Goal: Check status: Check status

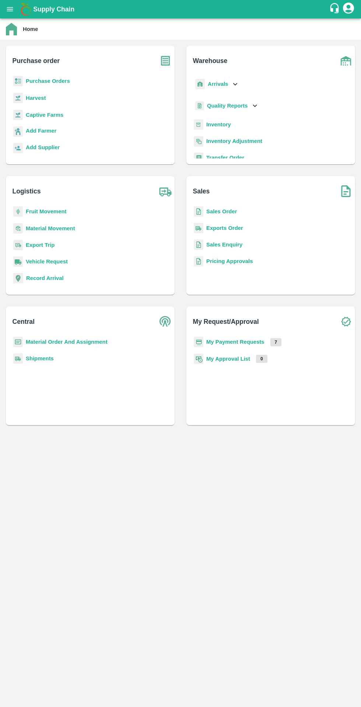
click at [30, 81] on b "Purchase Orders" at bounding box center [48, 81] width 44 height 6
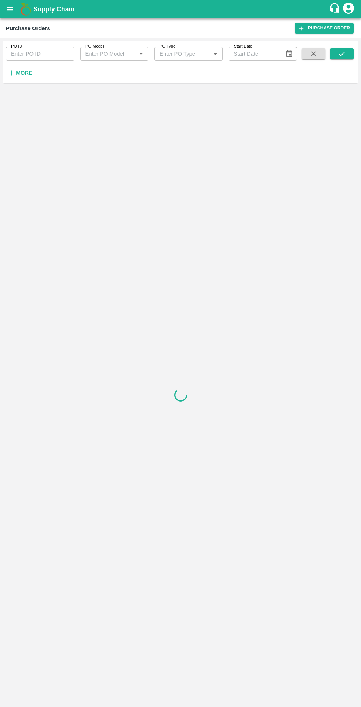
click at [22, 75] on strong "More" at bounding box center [24, 73] width 17 height 6
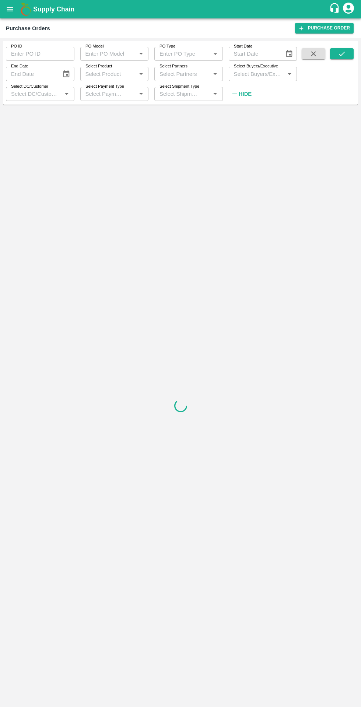
click at [260, 74] on input "Select Buyers/Executive" at bounding box center [257, 74] width 52 height 10
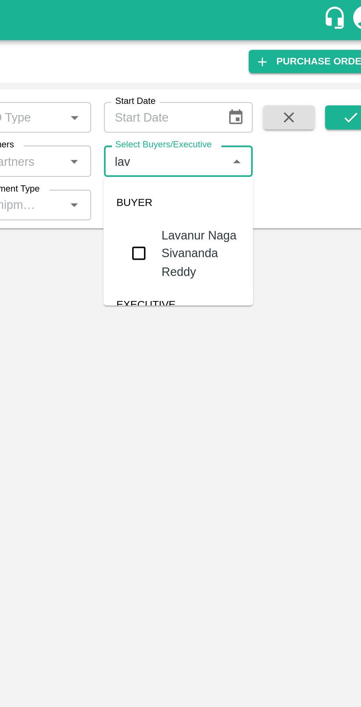
type input "lava"
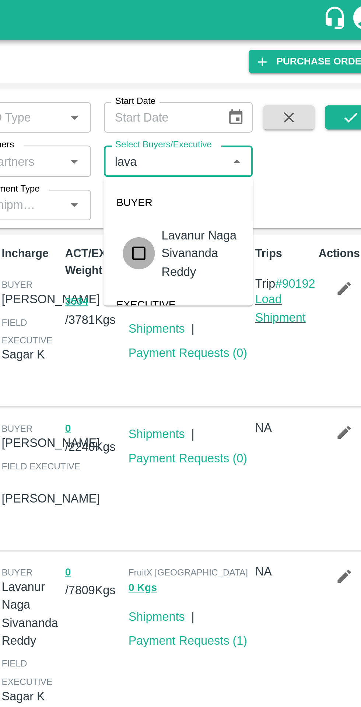
click at [245, 119] on input "checkbox" at bounding box center [244, 116] width 15 height 15
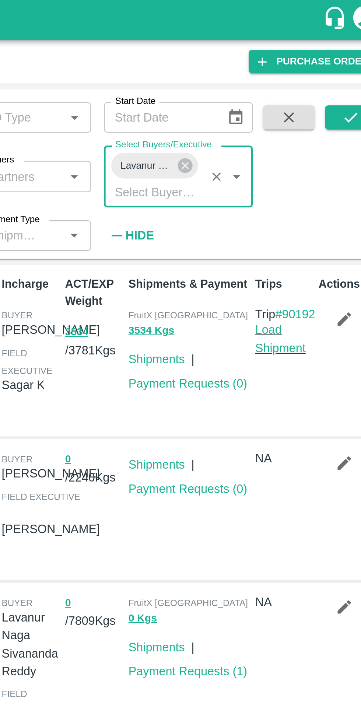
click at [339, 57] on icon "submit" at bounding box center [342, 54] width 8 height 8
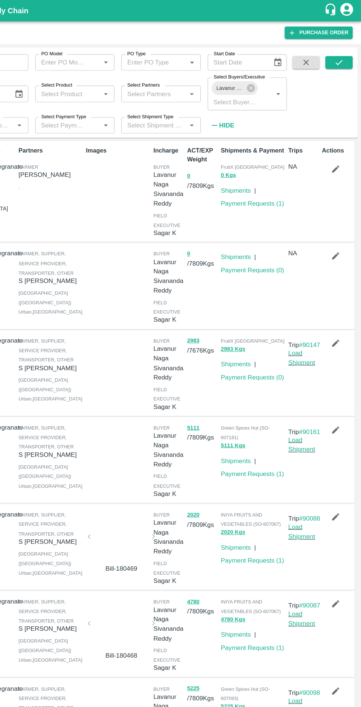
click at [244, 150] on button "0 Kgs" at bounding box center [246, 151] width 13 height 8
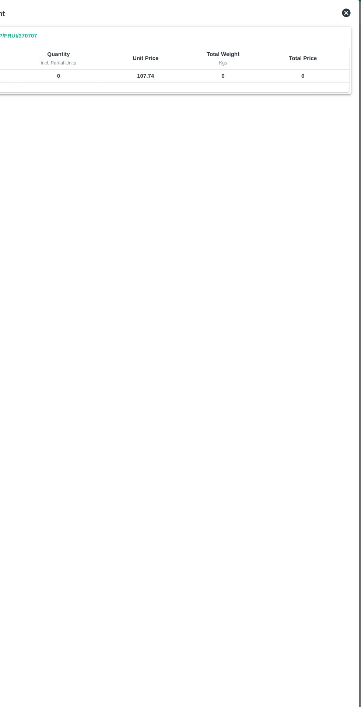
click at [346, 30] on icon at bounding box center [347, 28] width 7 height 7
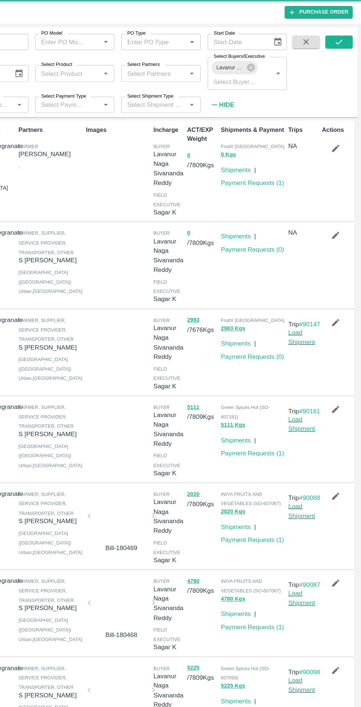
click at [248, 163] on link "Shipments" at bounding box center [253, 164] width 26 height 6
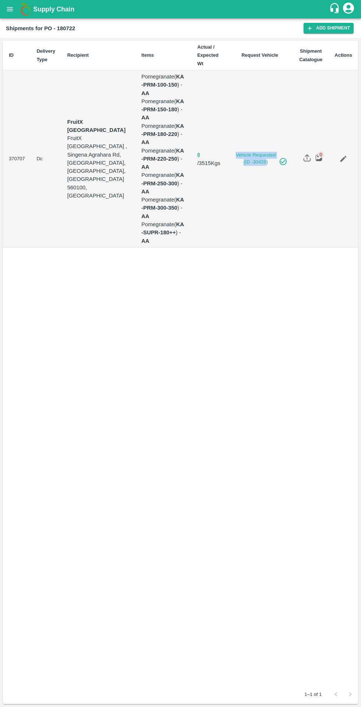
copy link "Vehicle Requested (ID -30426"
